Goal: Task Accomplishment & Management: Manage account settings

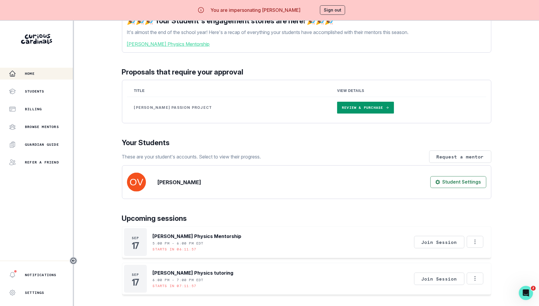
scroll to position [148, 0]
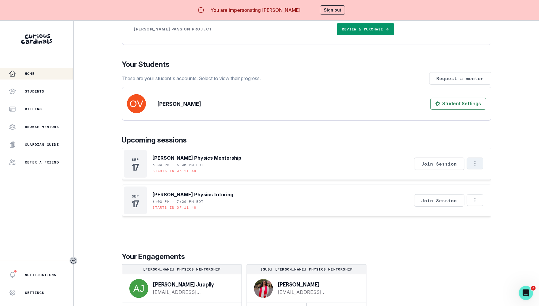
click at [474, 163] on icon "Options" at bounding box center [475, 163] width 7 height 7
click at [479, 186] on button "Cancel Session" at bounding box center [500, 191] width 66 height 11
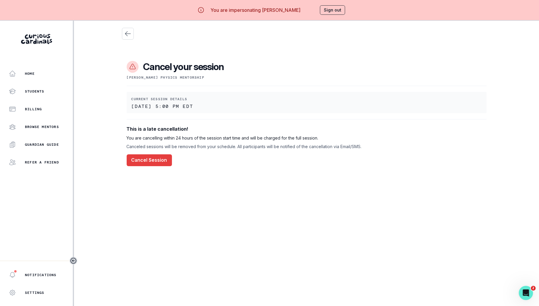
click at [334, 11] on button "Sign out" at bounding box center [332, 9] width 25 height 9
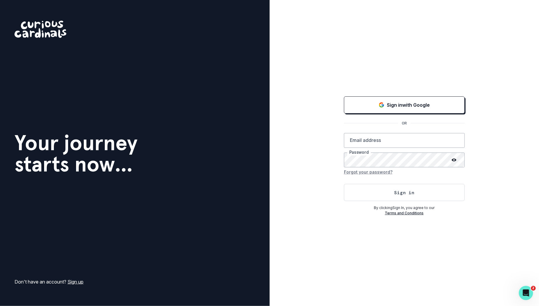
click at [389, 117] on div "Sign in with Google OR Email address Password Forgot your password? Sign in By …" at bounding box center [404, 155] width 121 height 121
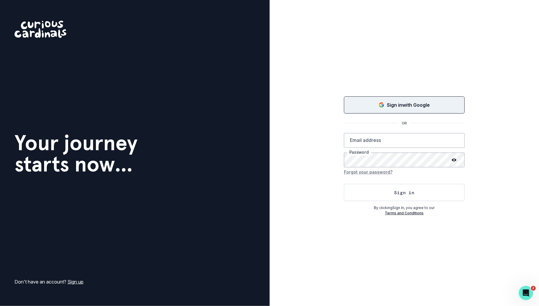
click at [390, 110] on button "Sign in with Google" at bounding box center [404, 104] width 121 height 17
